Goal: Use online tool/utility: Utilize a website feature to perform a specific function

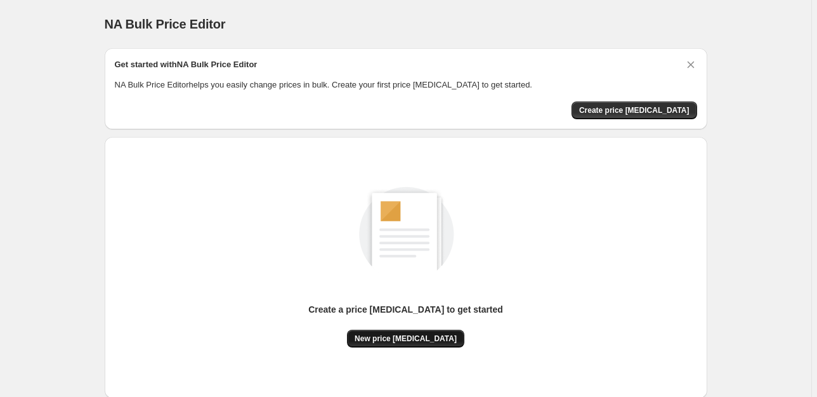
click at [435, 331] on button "New price [MEDICAL_DATA]" at bounding box center [405, 339] width 117 height 18
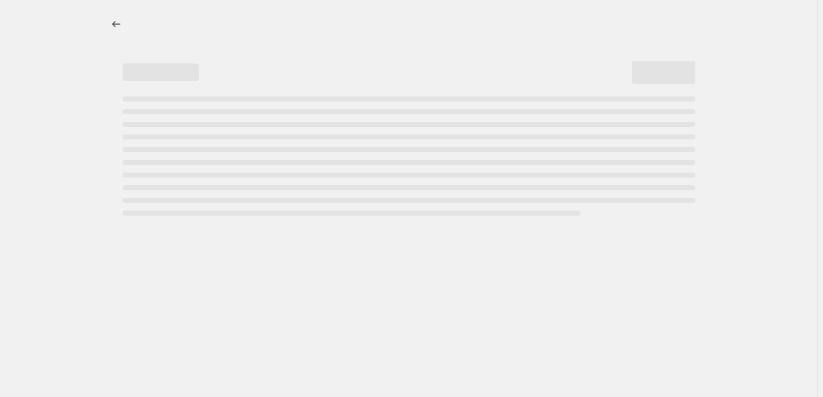
select select "percentage"
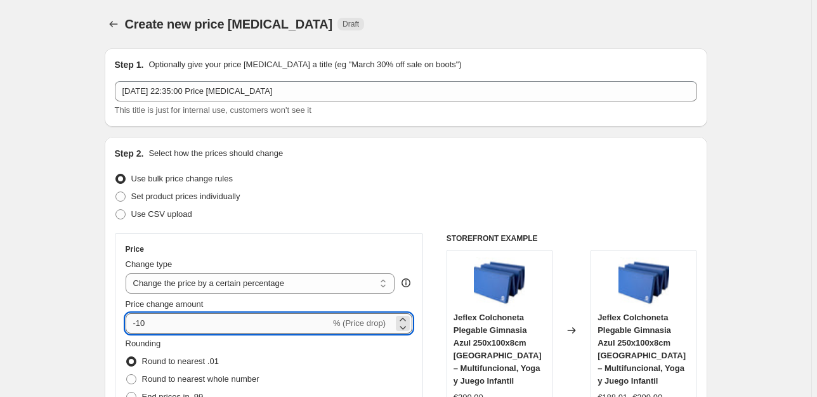
click at [260, 327] on input "-10" at bounding box center [228, 324] width 205 height 20
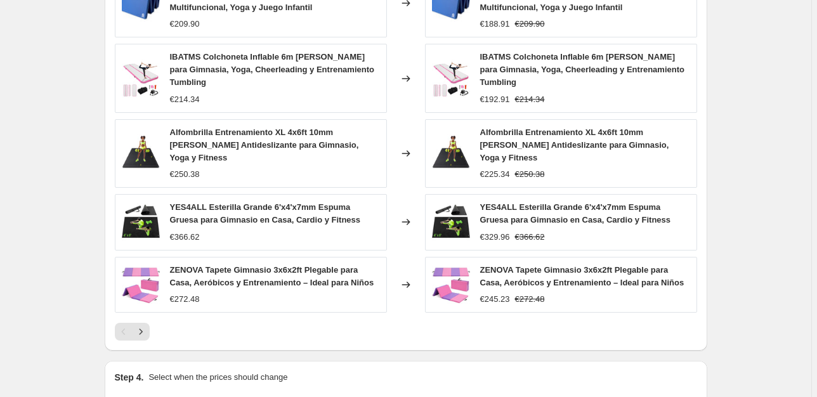
scroll to position [903, 0]
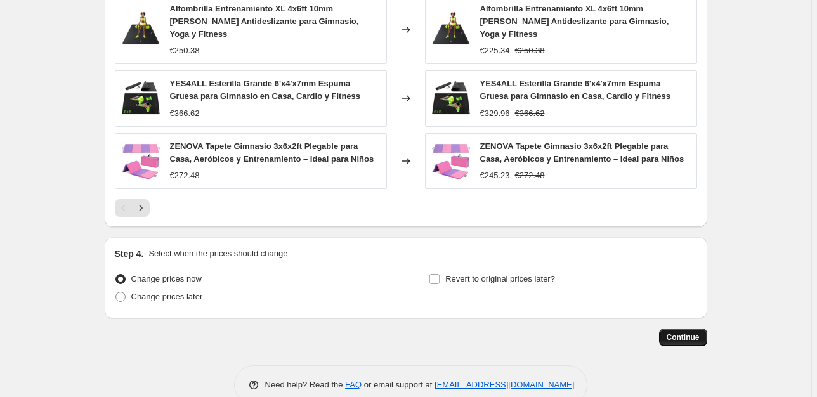
type input "-25"
click at [682, 329] on button "Continue" at bounding box center [683, 338] width 48 height 18
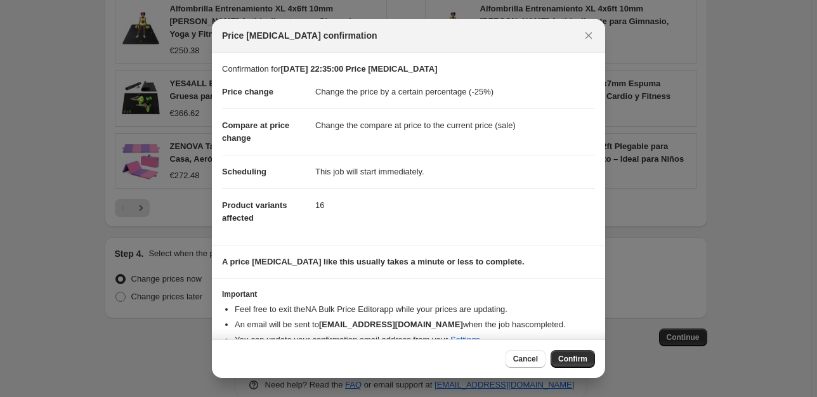
scroll to position [20, 0]
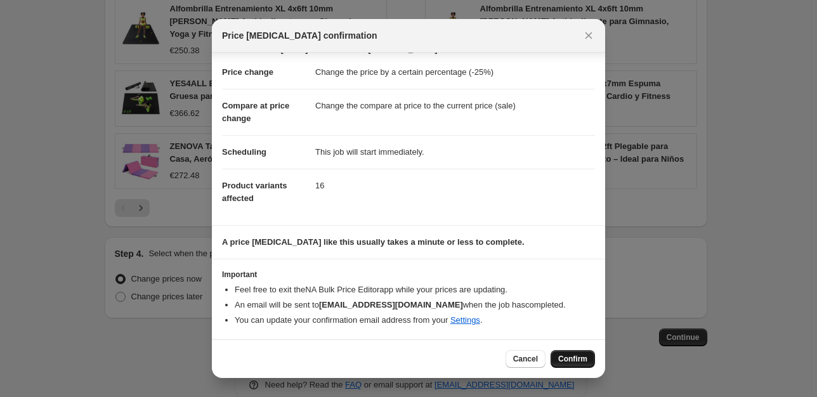
click at [564, 359] on span "Confirm" at bounding box center [573, 359] width 29 height 10
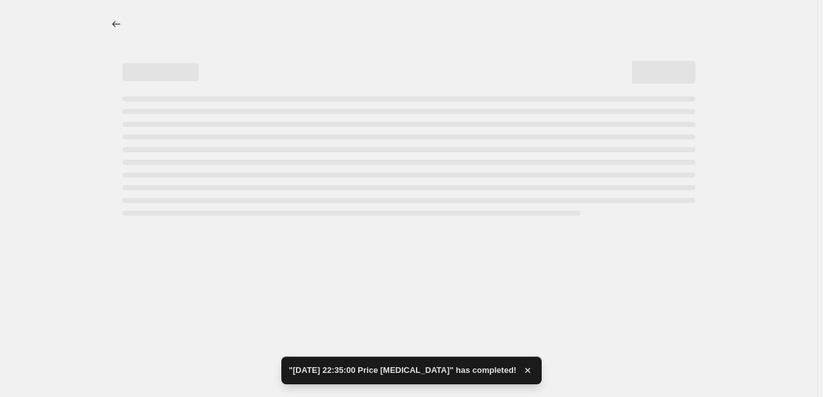
select select "percentage"
